Goal: Find specific page/section: Find specific page/section

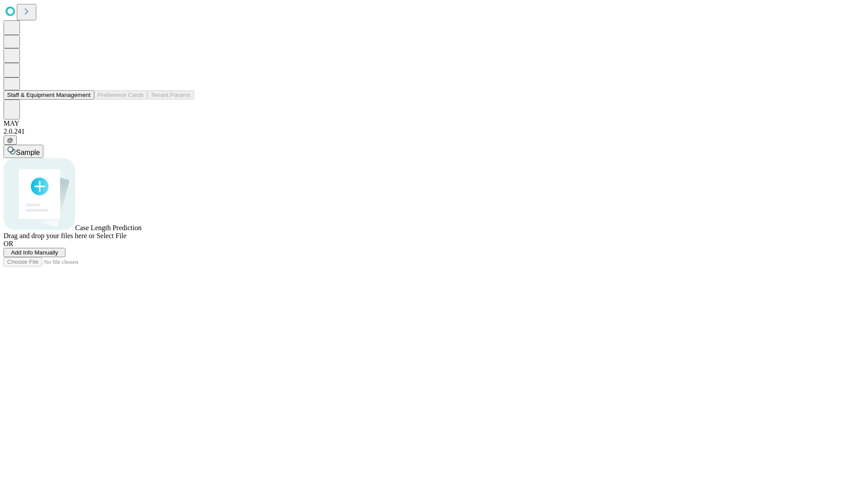
click at [84, 99] on button "Staff & Equipment Management" at bounding box center [49, 94] width 91 height 9
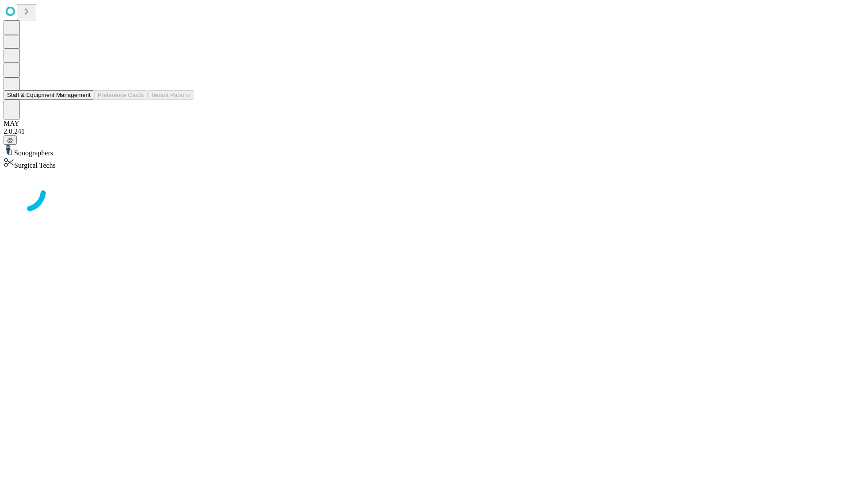
click at [84, 99] on button "Staff & Equipment Management" at bounding box center [49, 94] width 91 height 9
